Goal: Purchase product/service

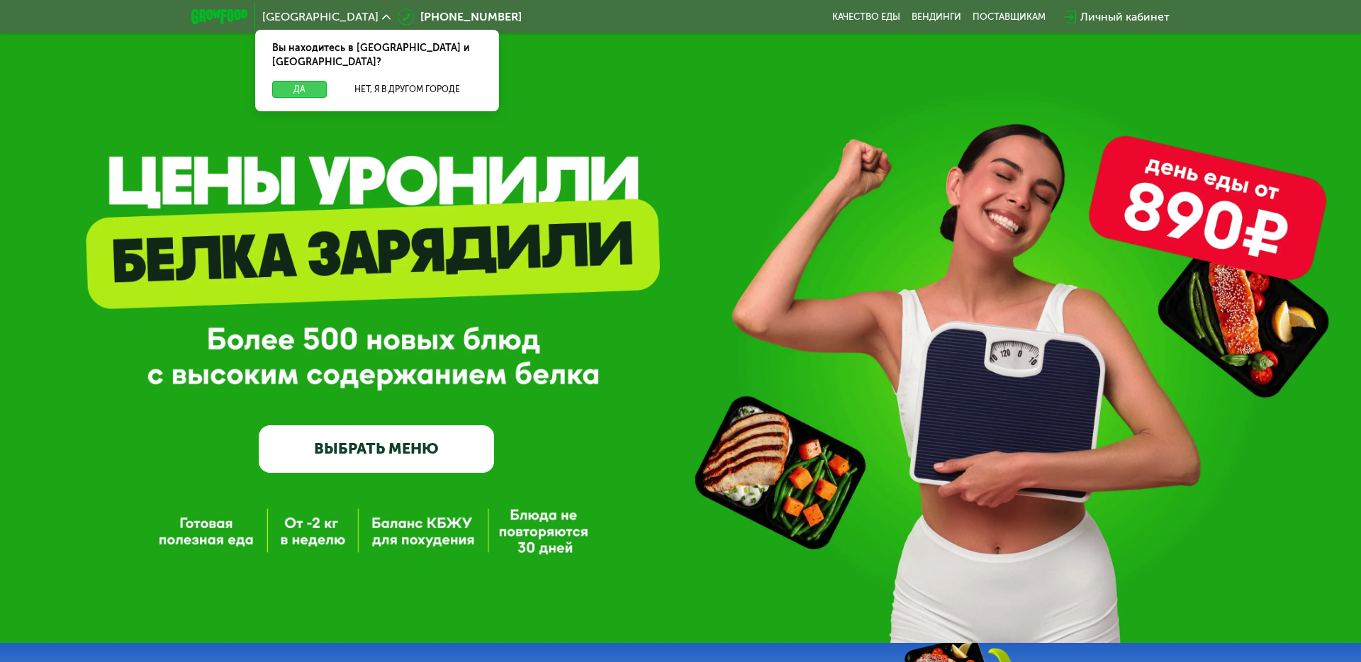
click at [305, 81] on button "Да" at bounding box center [299, 89] width 55 height 17
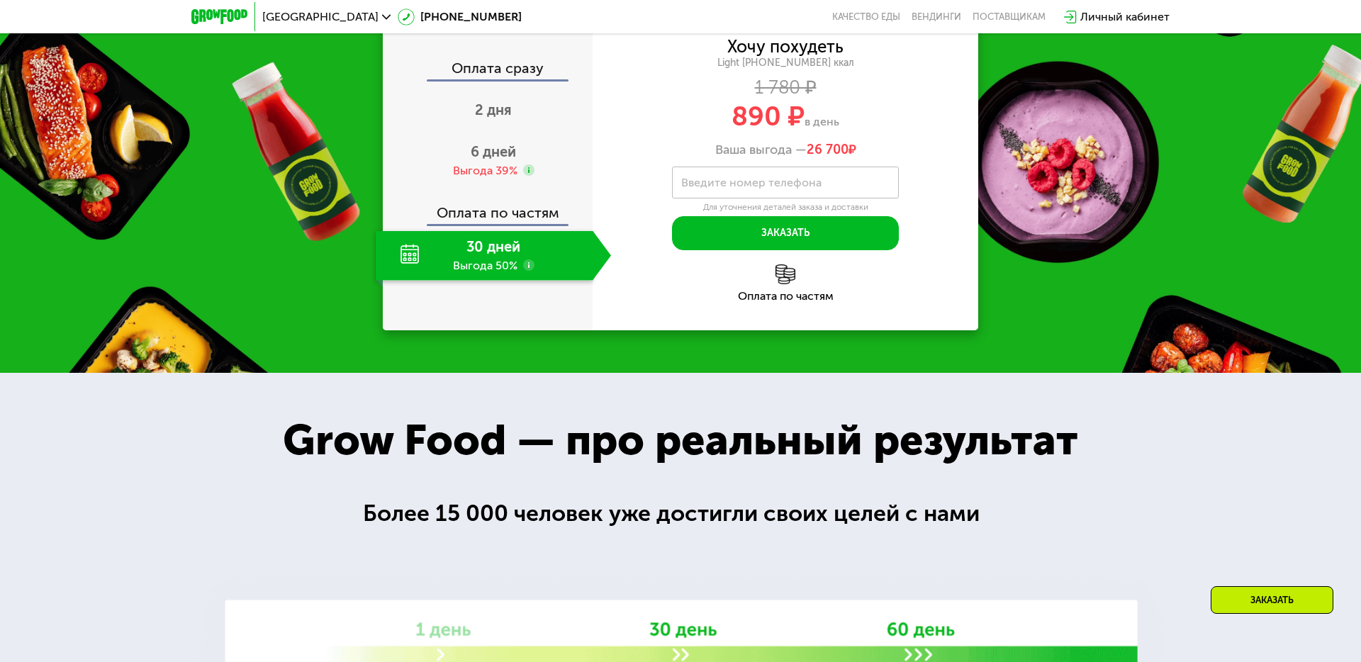
scroll to position [1526, 0]
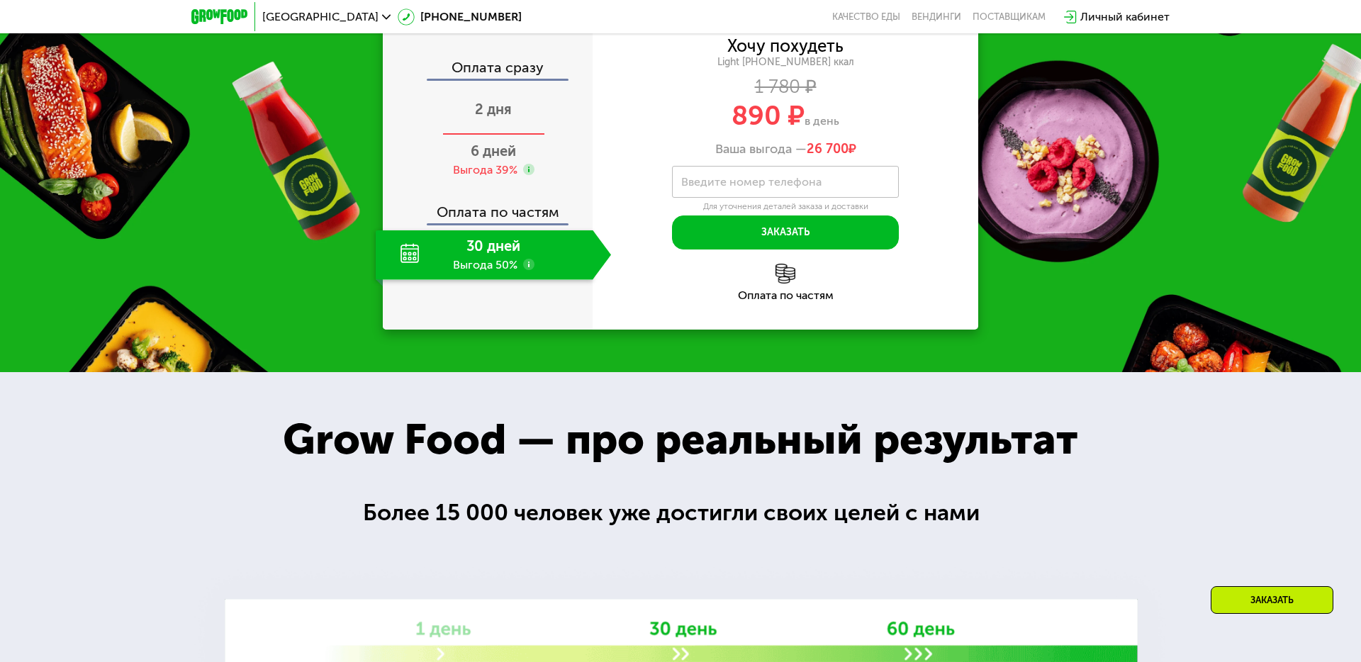
click at [498, 118] on span "2 дня" at bounding box center [493, 109] width 37 height 17
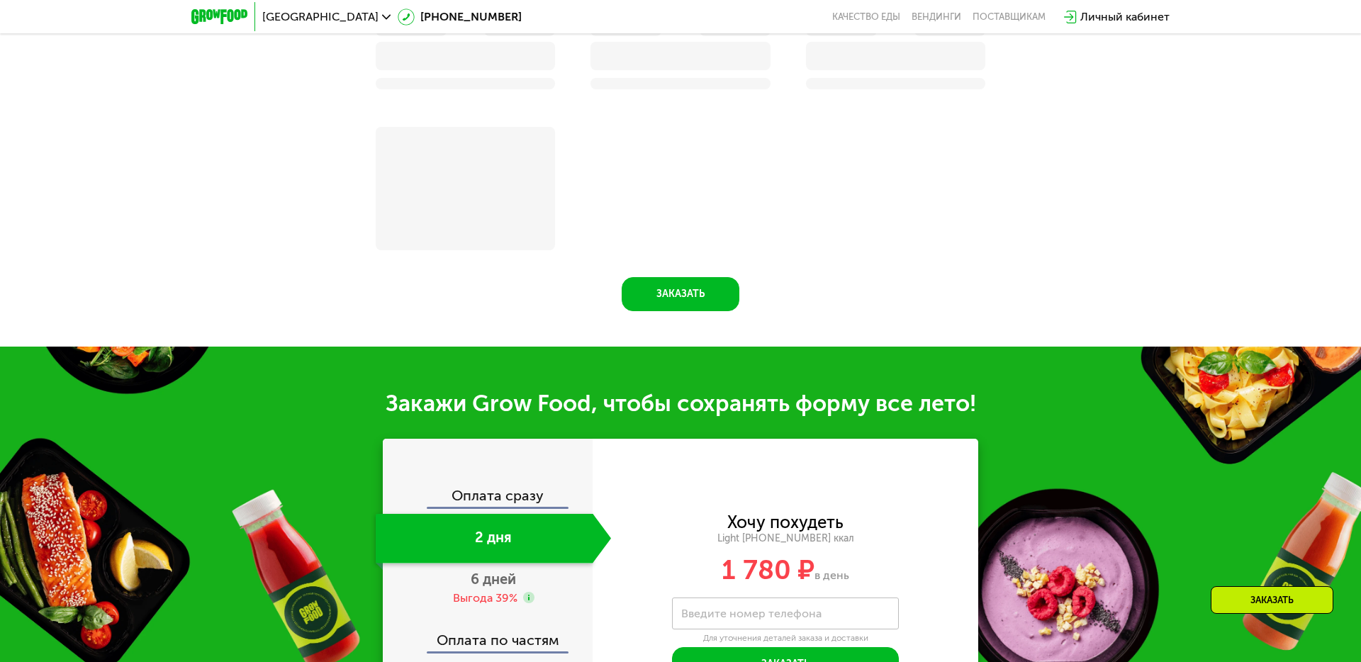
scroll to position [1831, 0]
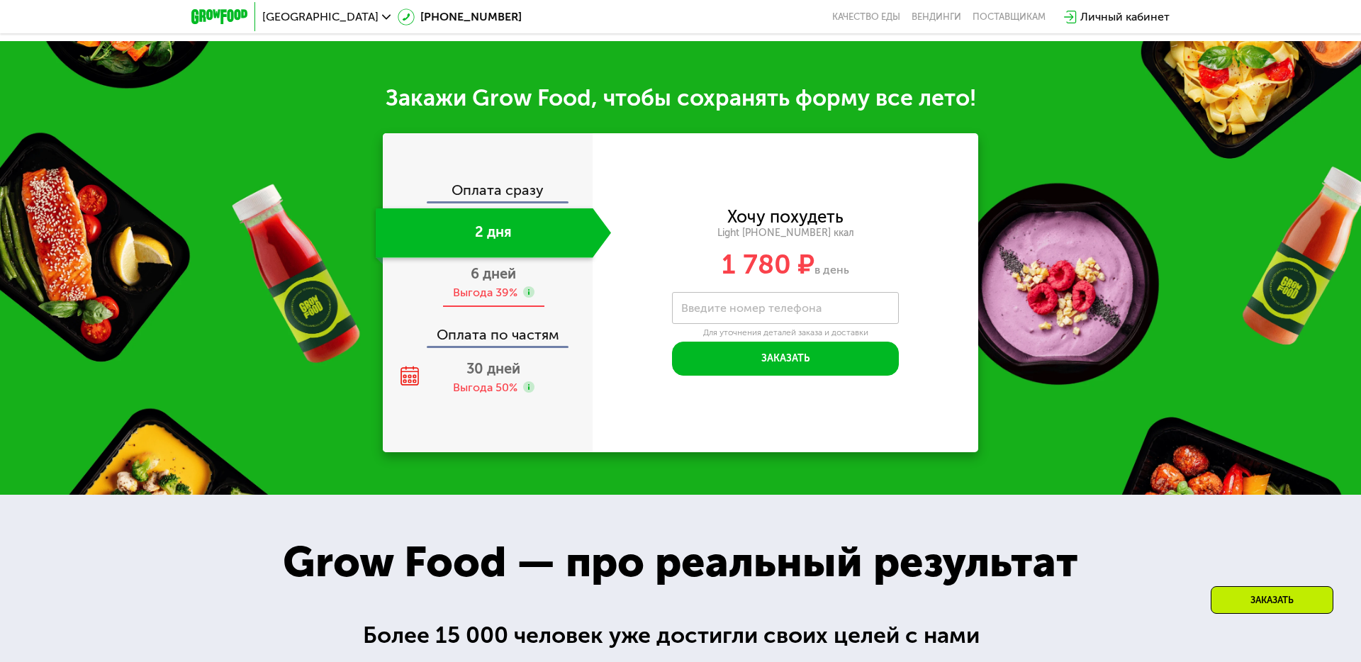
click at [496, 277] on span "6 дней" at bounding box center [493, 273] width 45 height 17
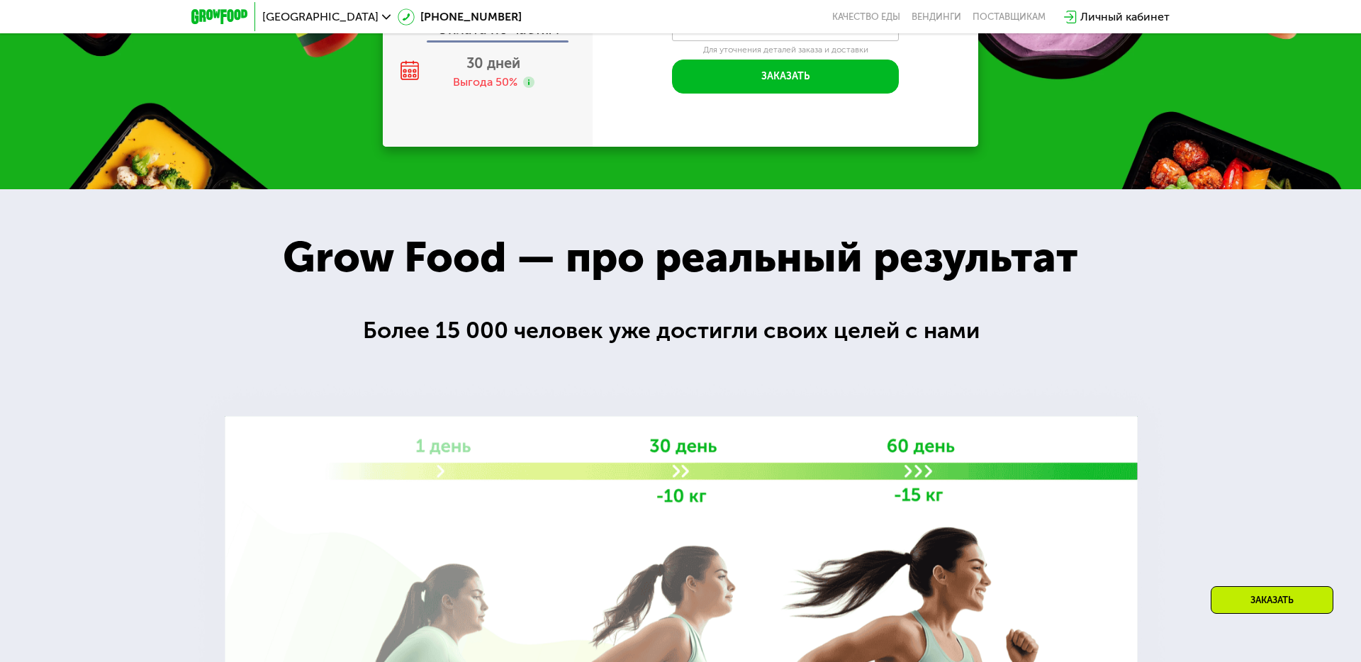
scroll to position [1526, 0]
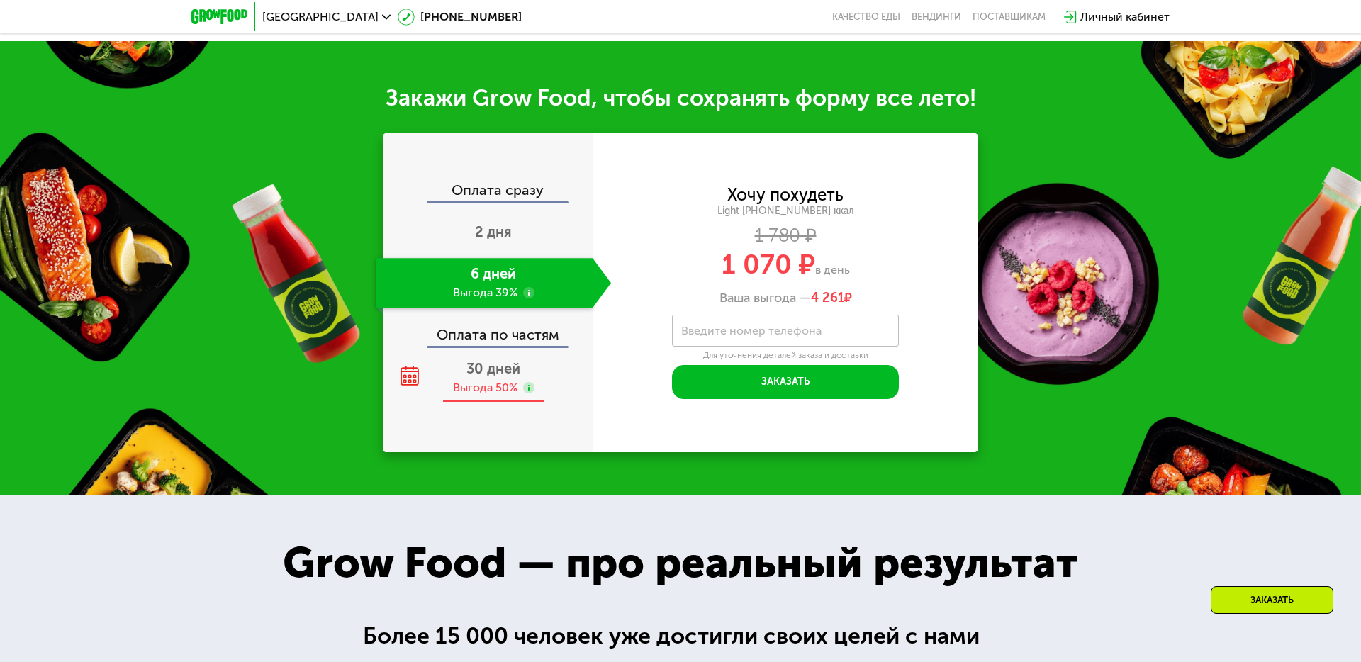
click at [509, 369] on span "30 дней" at bounding box center [493, 368] width 54 height 17
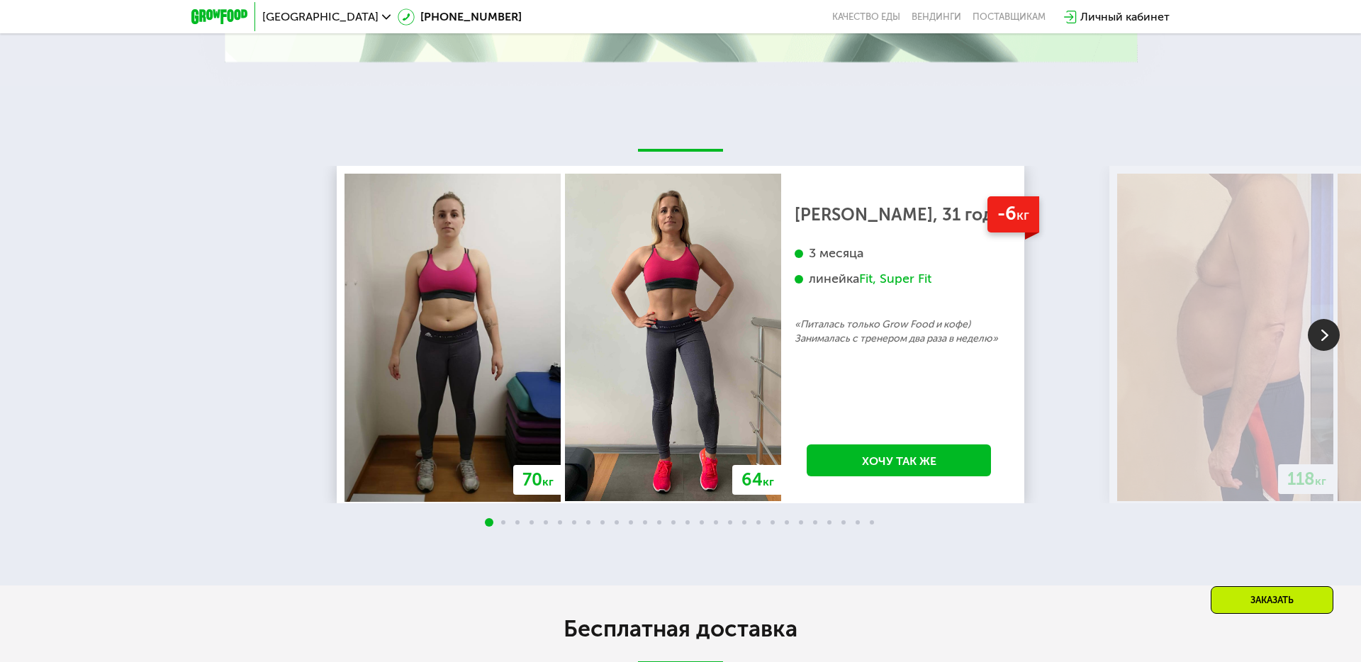
scroll to position [2632, 0]
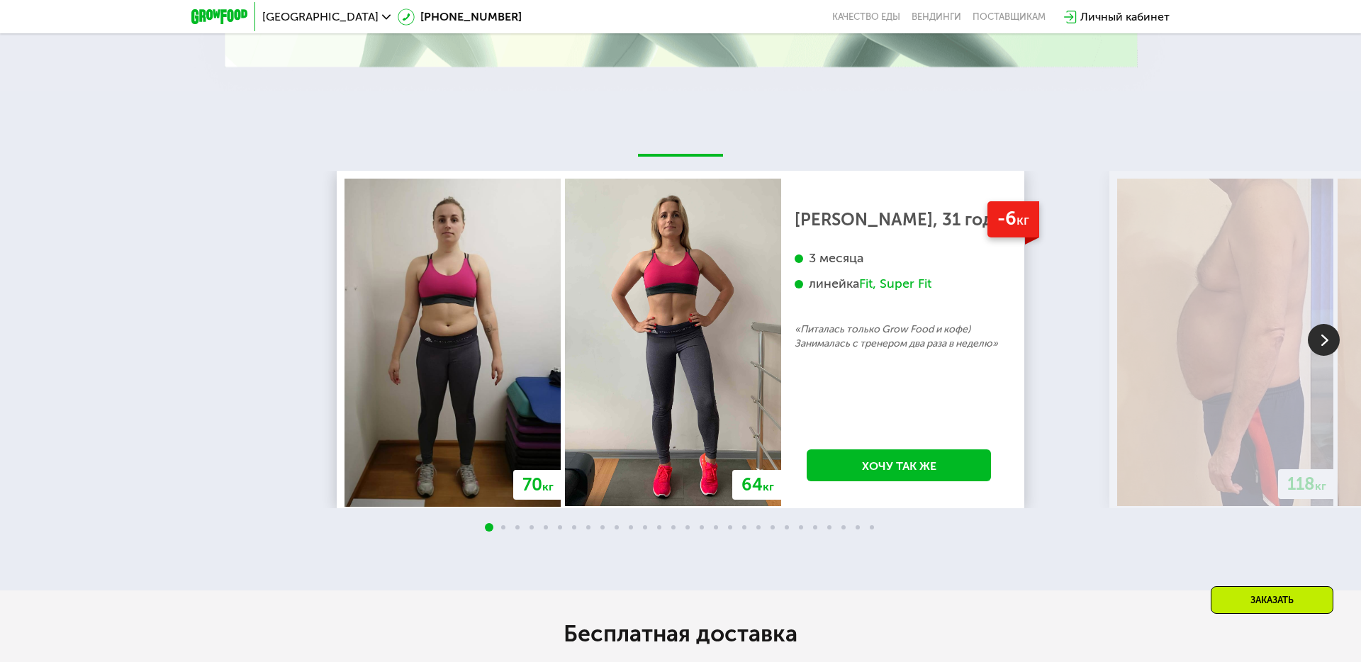
click at [1327, 339] on img at bounding box center [1324, 340] width 32 height 32
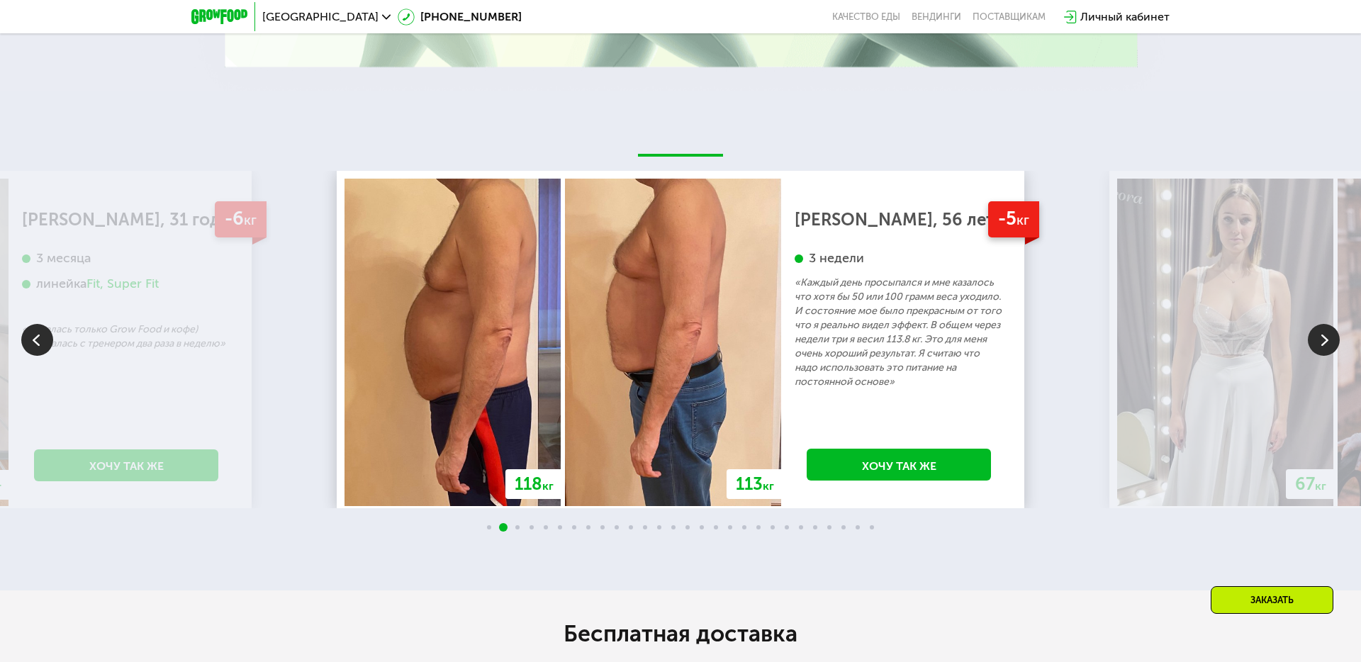
click at [1327, 339] on img at bounding box center [1324, 340] width 32 height 32
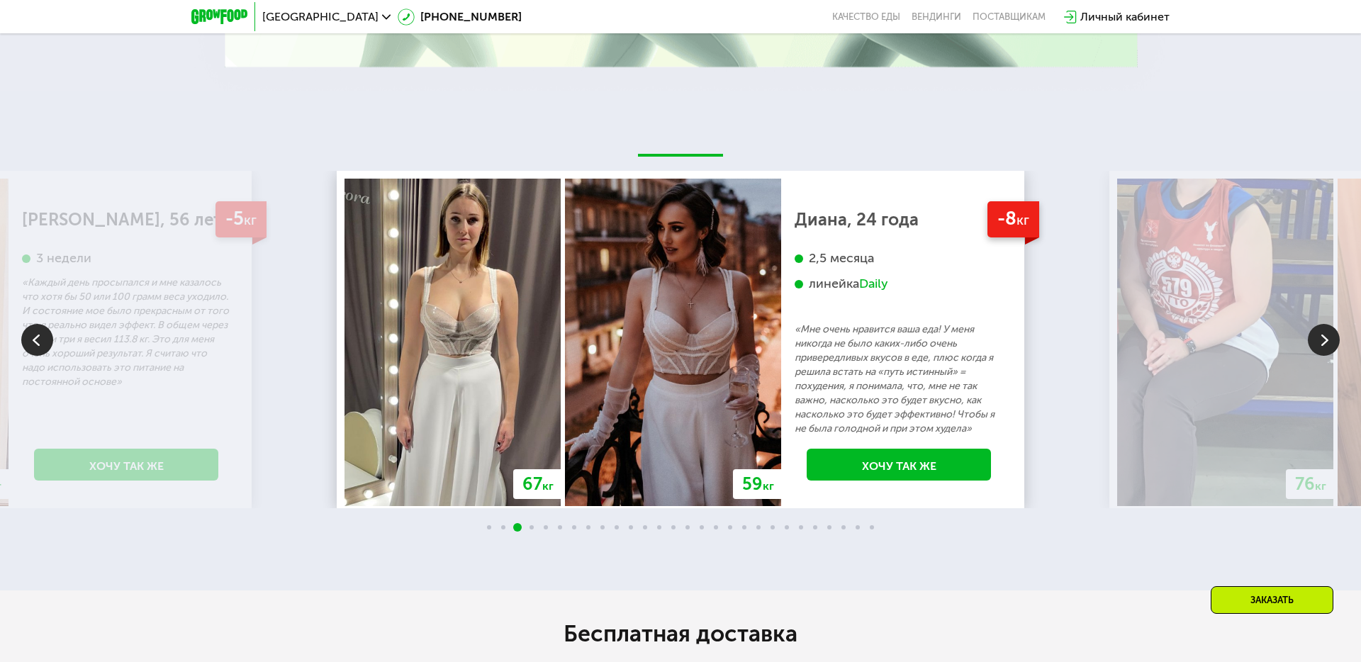
click at [1327, 339] on img at bounding box center [1324, 340] width 32 height 32
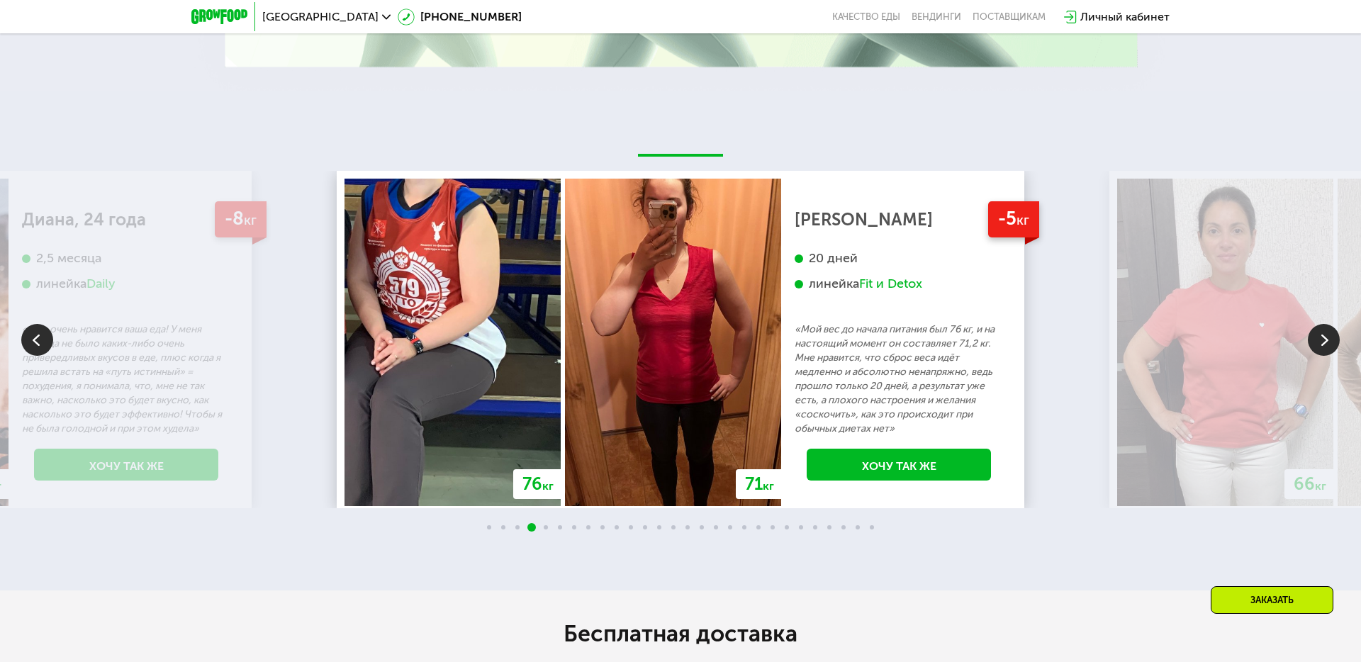
click at [1327, 339] on img at bounding box center [1324, 340] width 32 height 32
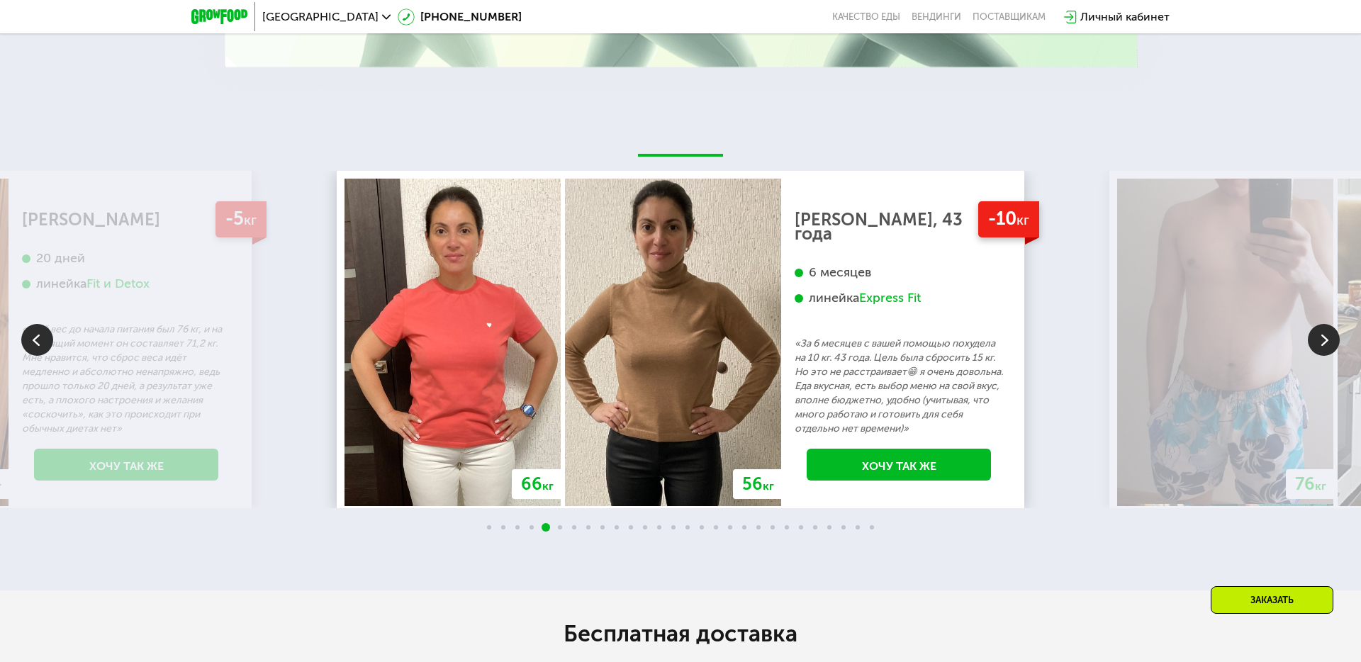
click at [1327, 339] on img at bounding box center [1324, 340] width 32 height 32
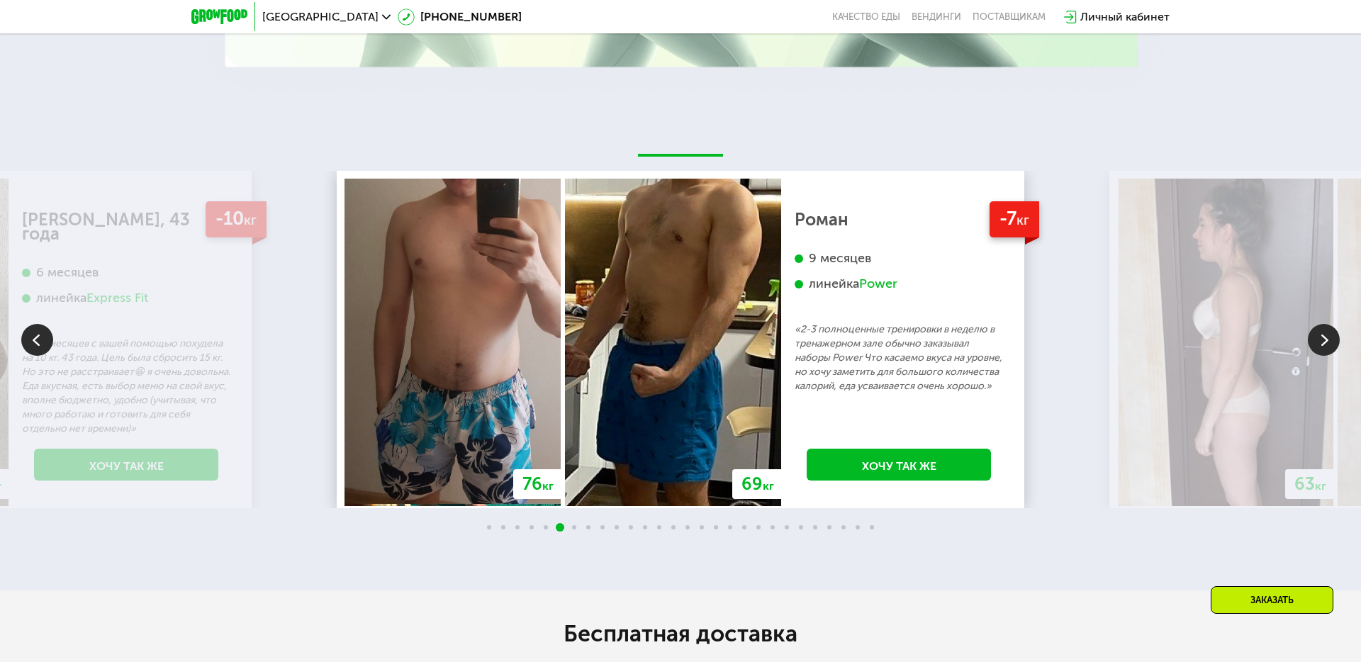
click at [1327, 339] on img at bounding box center [1324, 340] width 32 height 32
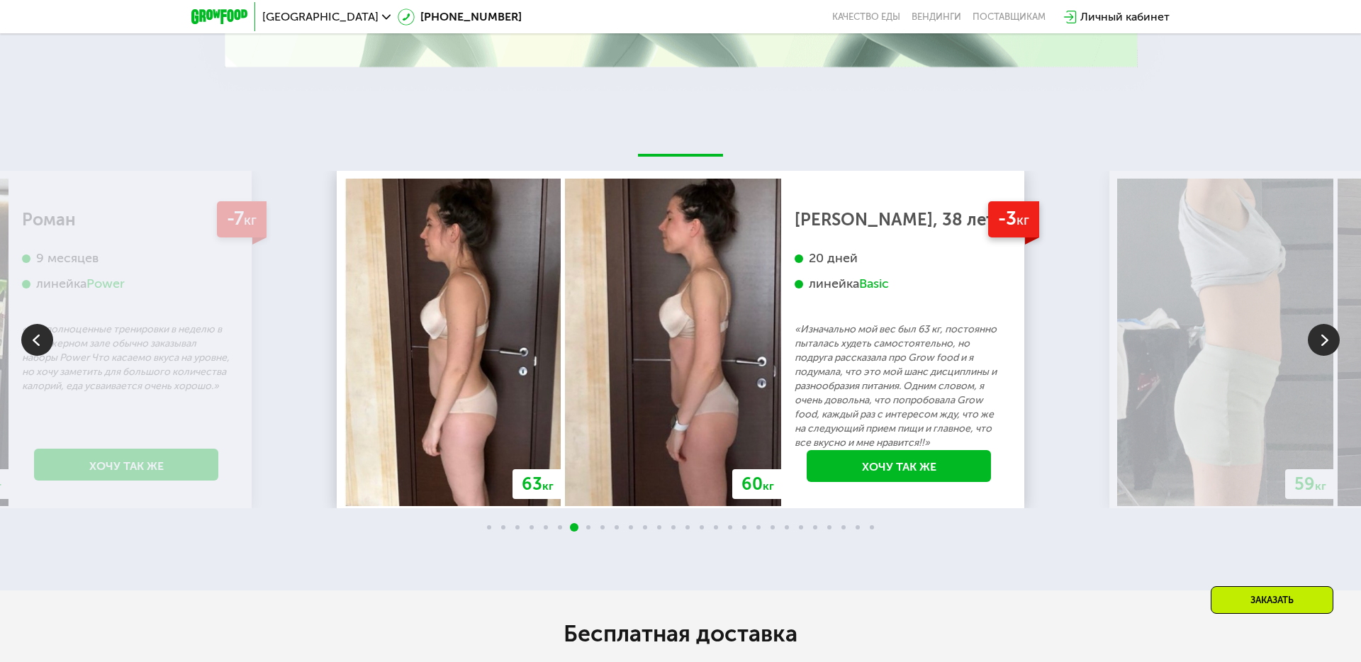
click at [1327, 339] on img at bounding box center [1324, 340] width 32 height 32
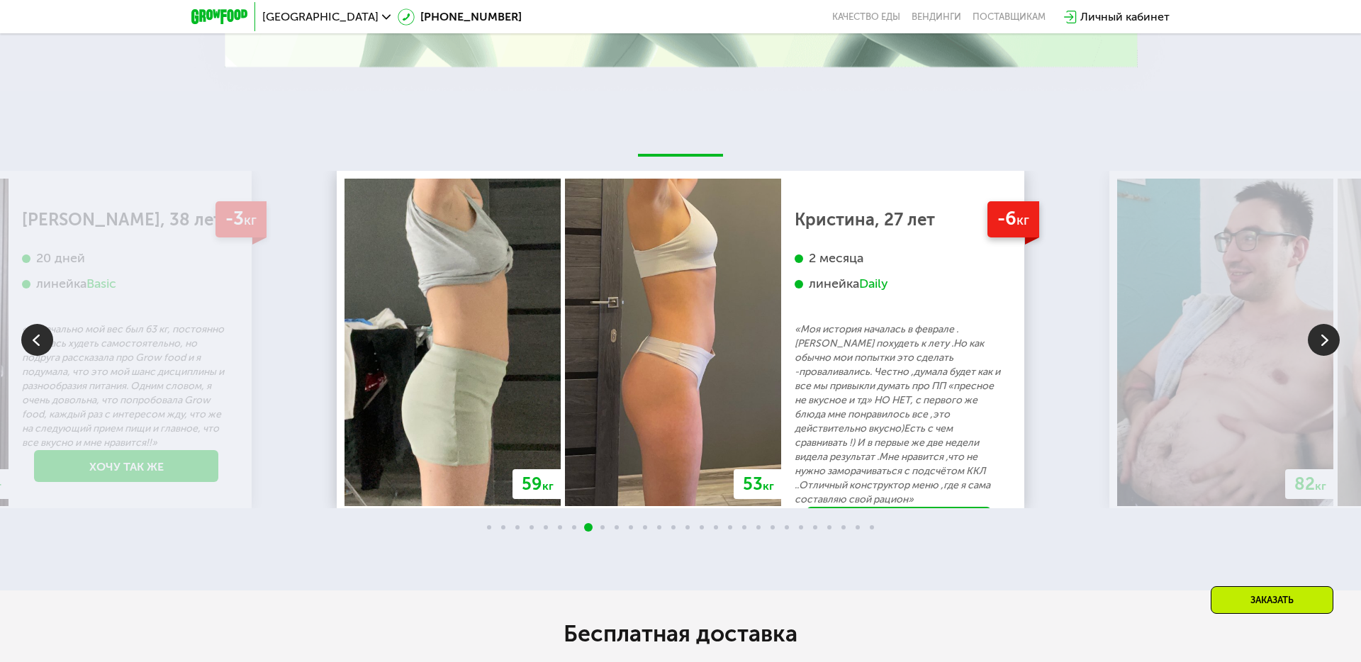
click at [1327, 339] on img at bounding box center [1324, 340] width 32 height 32
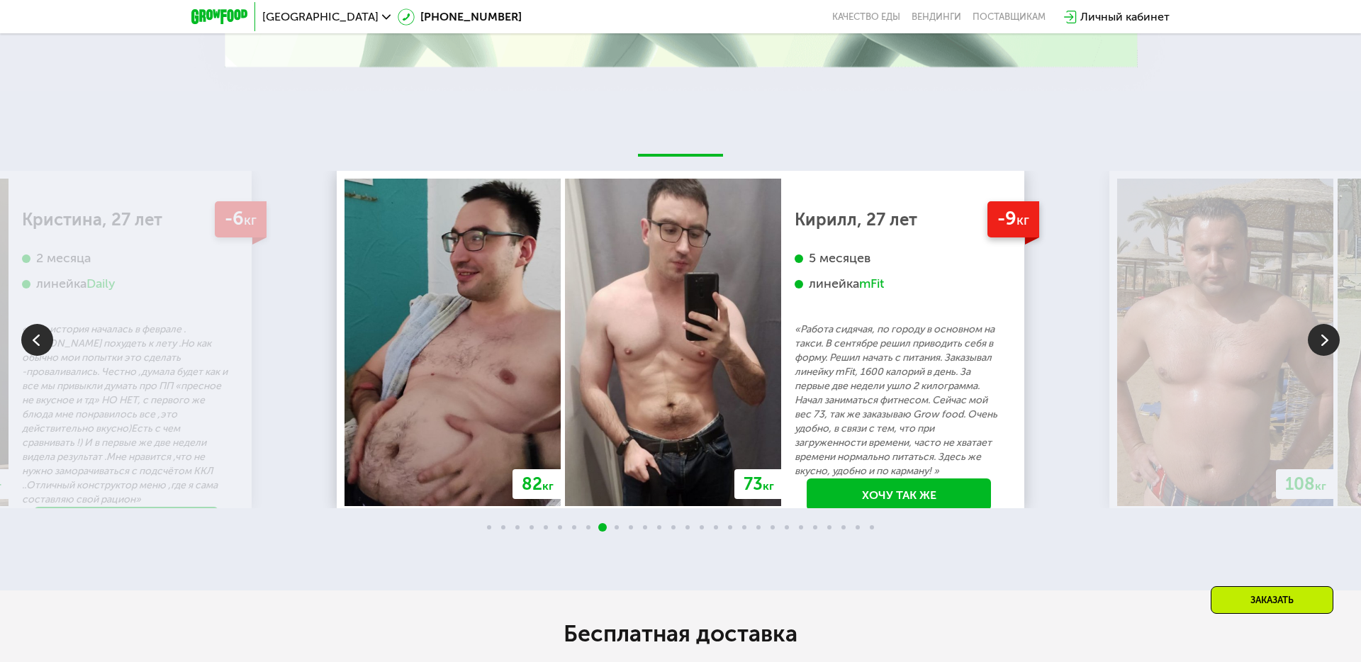
click at [1327, 339] on img at bounding box center [1324, 340] width 32 height 32
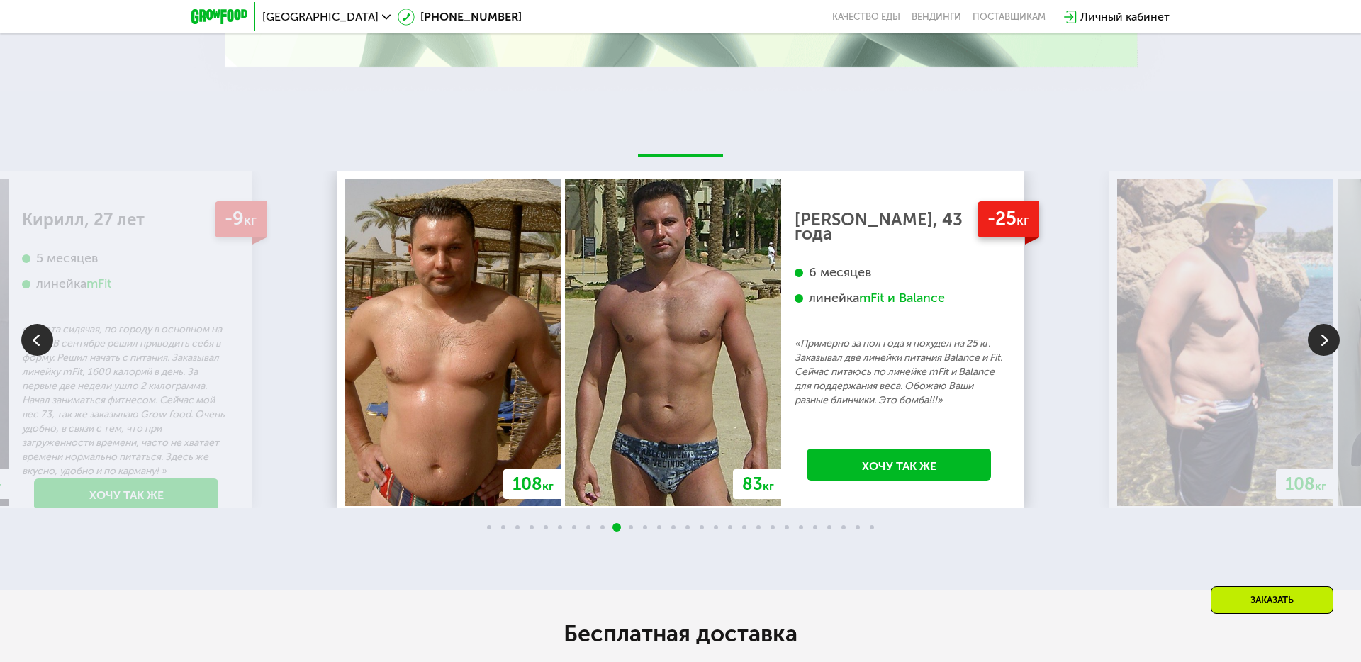
click at [1327, 339] on img at bounding box center [1324, 340] width 32 height 32
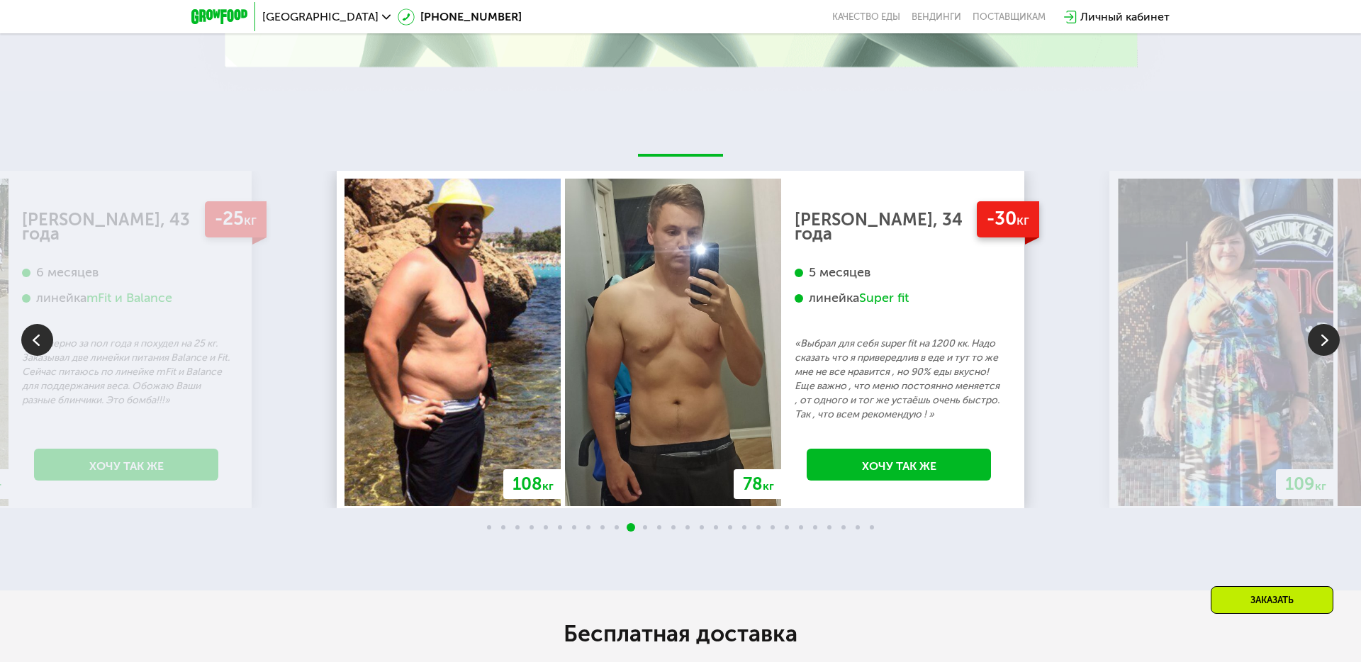
click at [1327, 339] on img at bounding box center [1324, 340] width 32 height 32
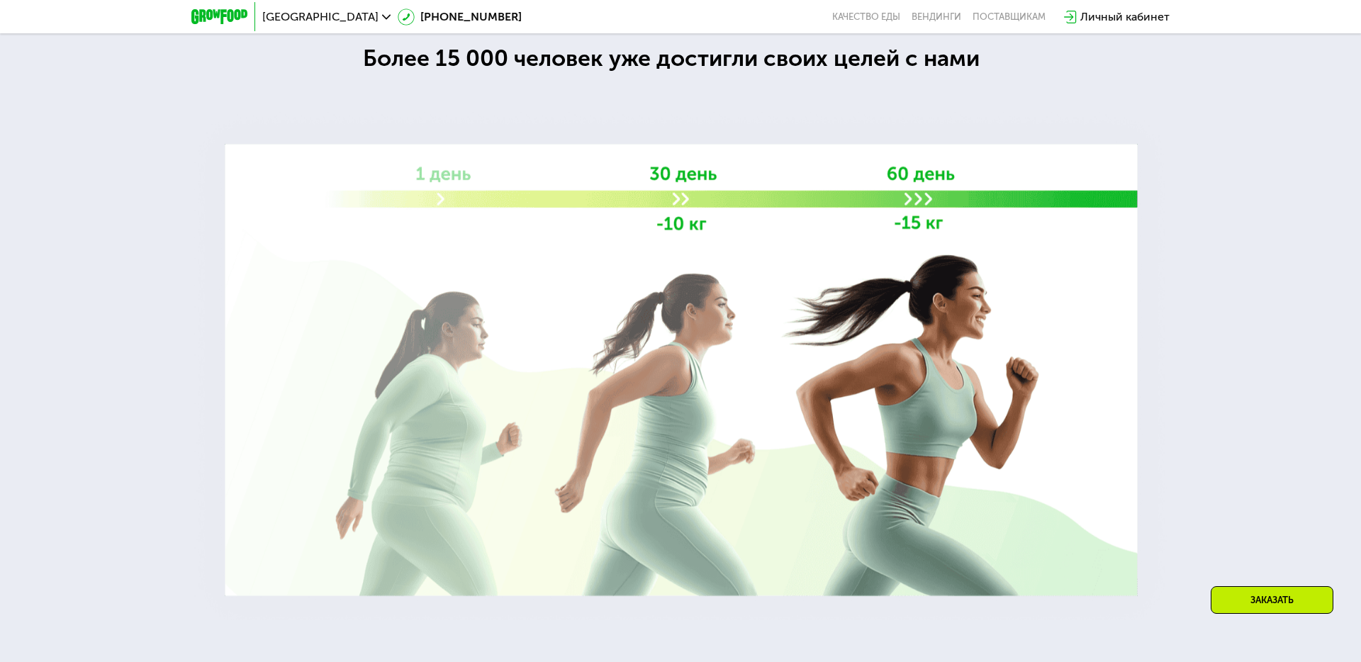
scroll to position [2101, 0]
